Goal: Contribute content: Add original content to the website for others to see

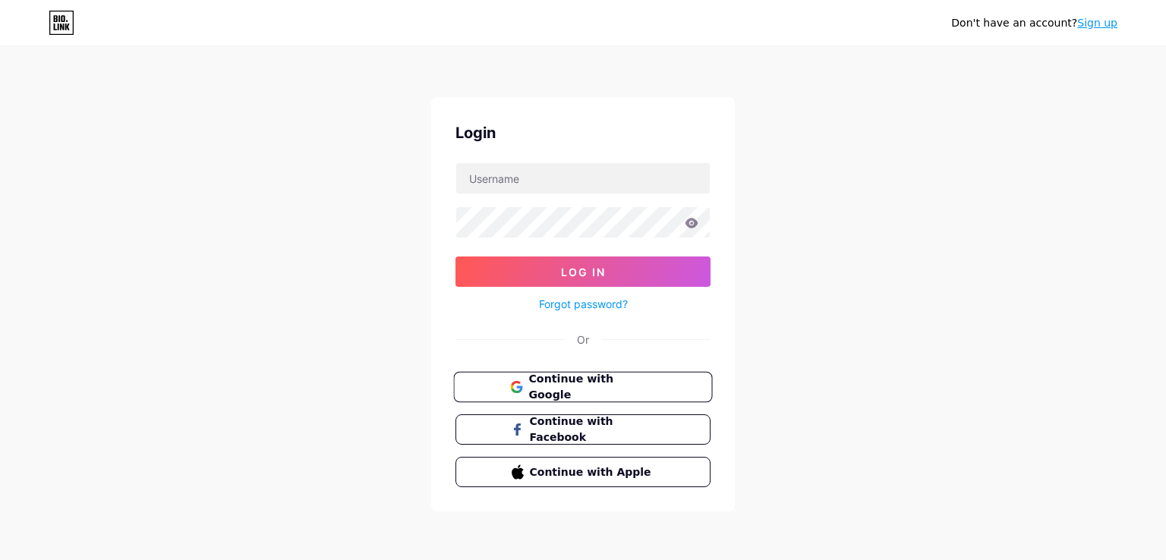
click at [562, 380] on span "Continue with Google" at bounding box center [591, 387] width 127 height 33
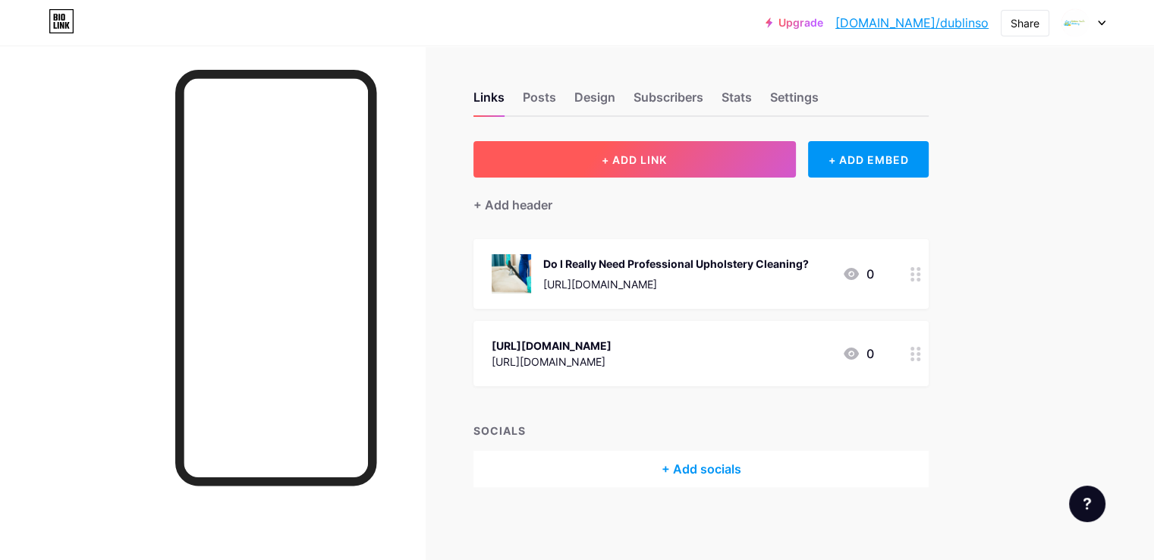
click at [719, 151] on button "+ ADD LINK" at bounding box center [635, 159] width 323 height 36
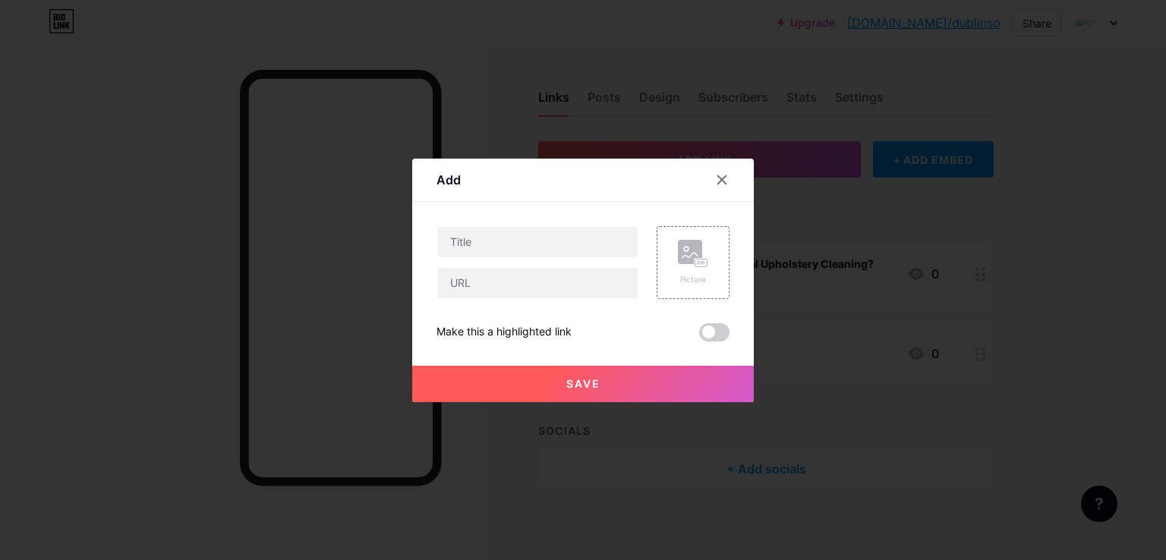
click at [540, 220] on div "Content YouTube Play YouTube video without leaving your page. ADD Vimeo Play Vi…" at bounding box center [582, 272] width 293 height 140
click at [552, 247] on input "text" at bounding box center [537, 242] width 200 height 30
paste input "How Dirty Carpets Affect Indoor Air Quality"
type input "How Dirty Carpets Affect Indoor Air Quality"
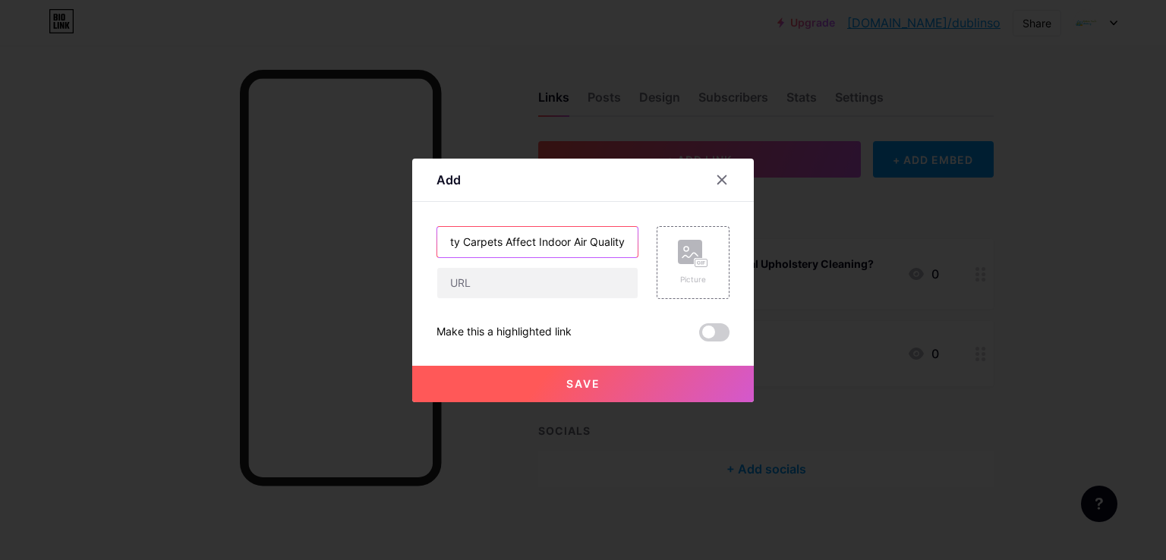
scroll to position [0, 0]
click at [537, 282] on input "text" at bounding box center [537, 283] width 200 height 30
paste input "[URL][DOMAIN_NAME]"
type input "[URL][DOMAIN_NAME]"
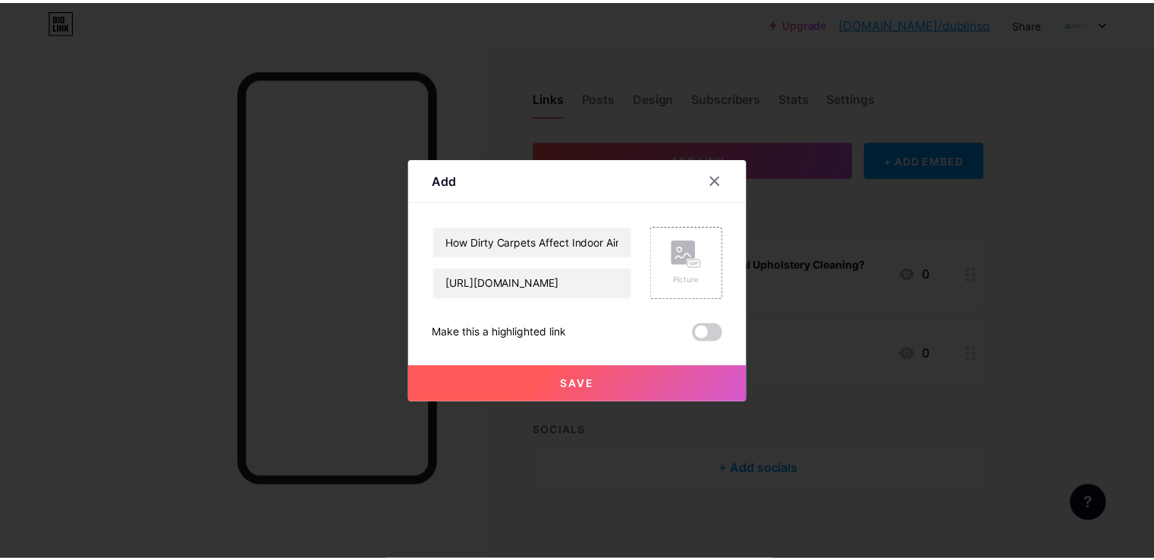
scroll to position [0, 0]
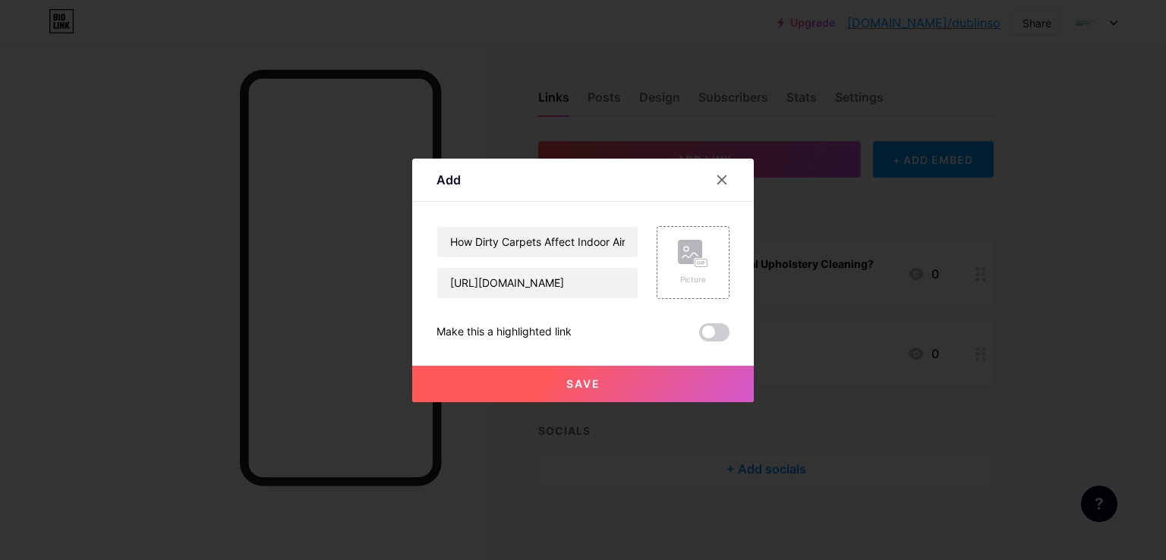
click at [587, 390] on button "Save" at bounding box center [583, 384] width 342 height 36
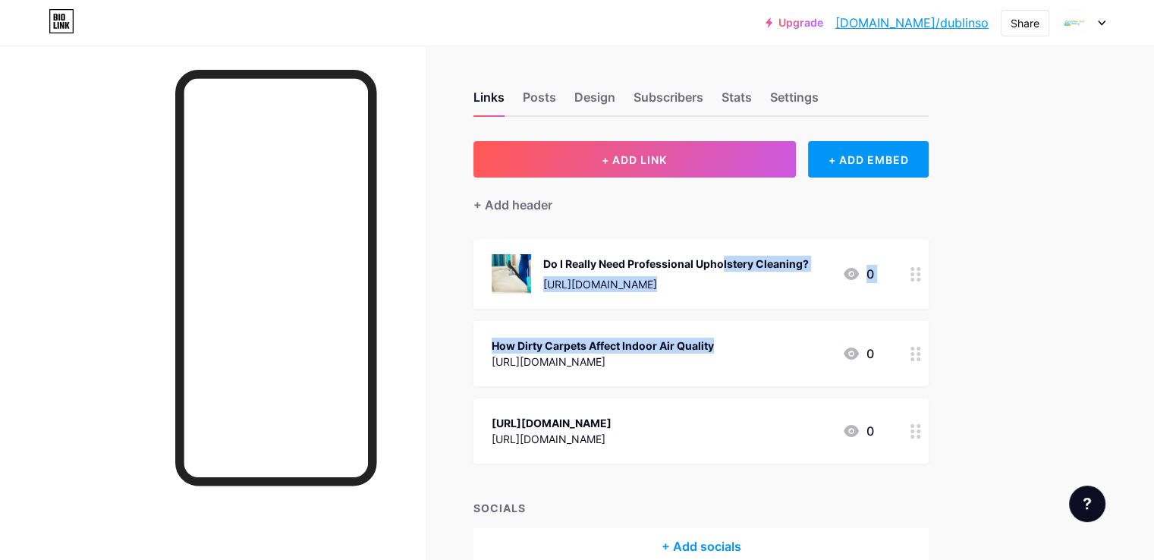
drag, startPoint x: 719, startPoint y: 331, endPoint x: 716, endPoint y: 250, distance: 81.3
click at [716, 250] on span "Do I Really Need Professional Upholstery Cleaning? [URL][DOMAIN_NAME] 0 How Dir…" at bounding box center [701, 351] width 455 height 225
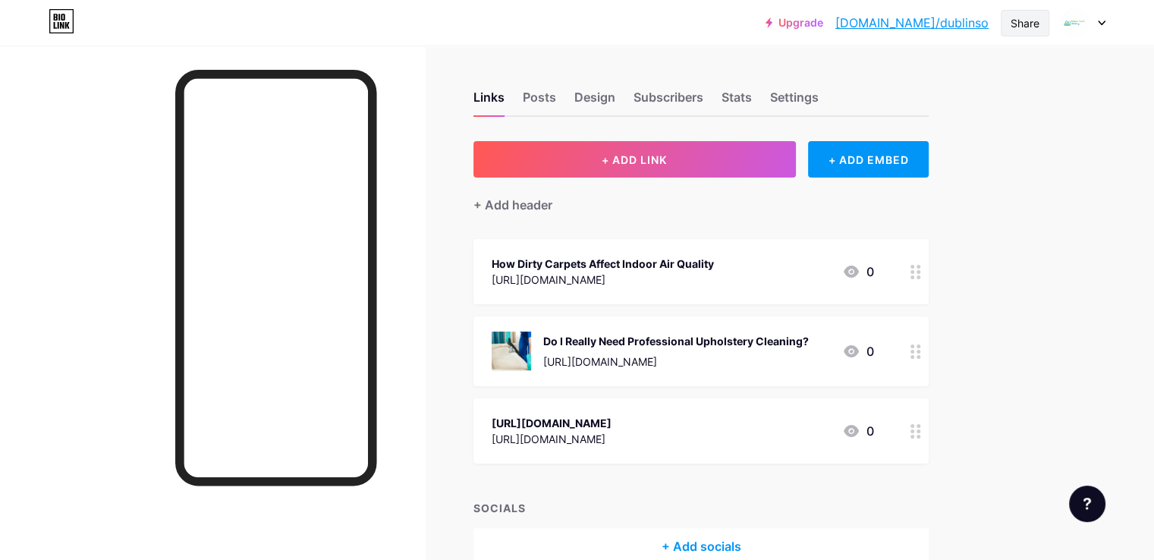
click at [1022, 31] on div "Share" at bounding box center [1025, 23] width 49 height 27
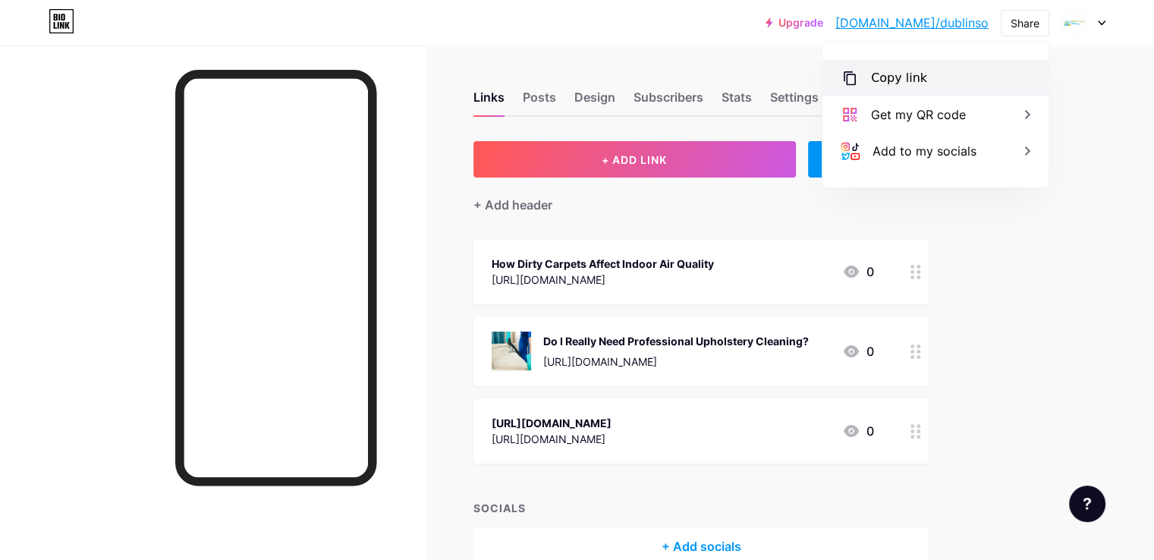
click at [905, 65] on div "Copy link" at bounding box center [936, 78] width 226 height 36
